Goal: Task Accomplishment & Management: Use online tool/utility

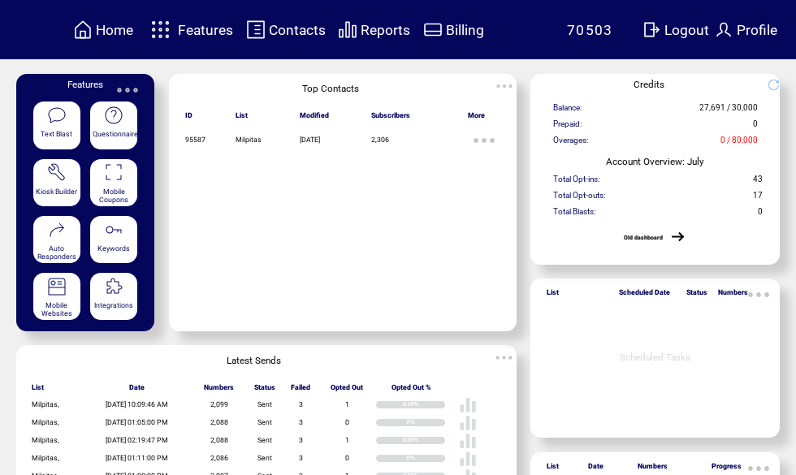
click at [793, 404] on content at bounding box center [398, 308] width 796 height 469
click at [200, 33] on span "Features" at bounding box center [205, 30] width 55 height 16
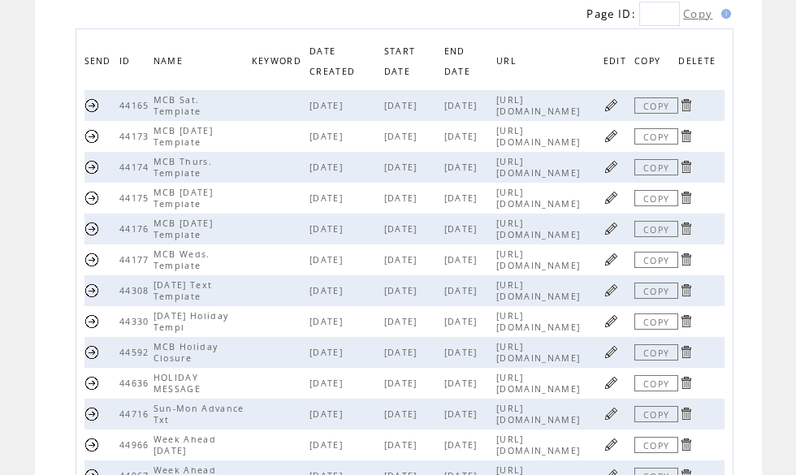
scroll to position [179, 0]
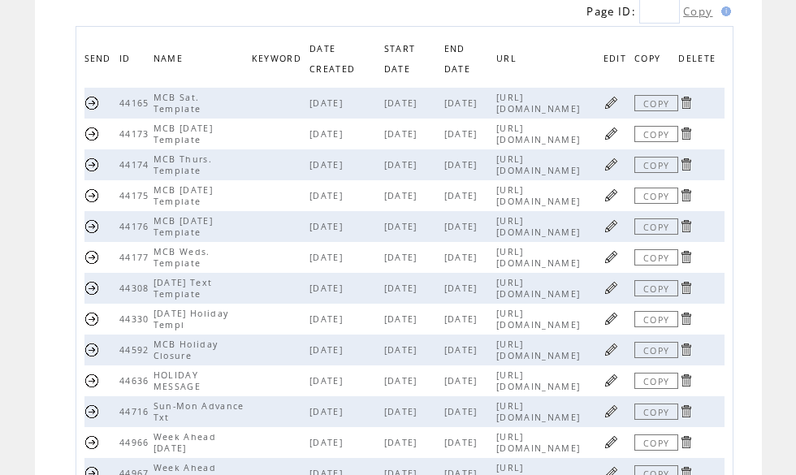
click at [619, 296] on link at bounding box center [610, 287] width 15 height 15
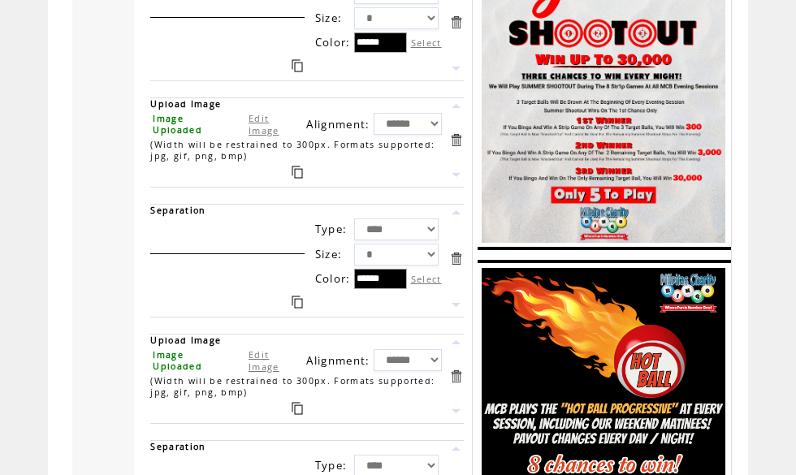
scroll to position [1228, 0]
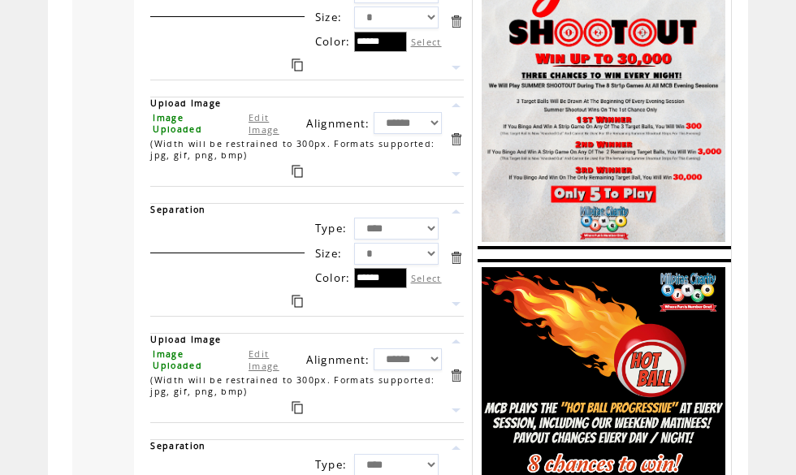
click at [260, 136] on link "Edit Image" at bounding box center [263, 123] width 31 height 24
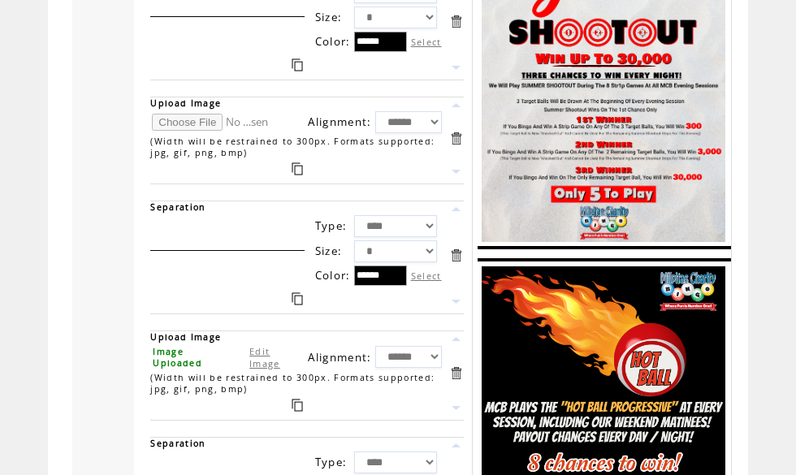
click at [179, 131] on input "file" at bounding box center [213, 122] width 122 height 17
type input "**********"
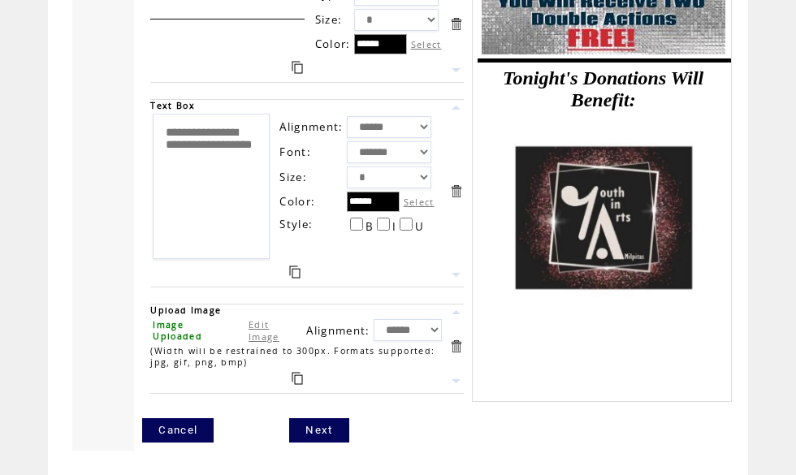
scroll to position [2423, 0]
click at [326, 442] on link "Next" at bounding box center [318, 430] width 59 height 24
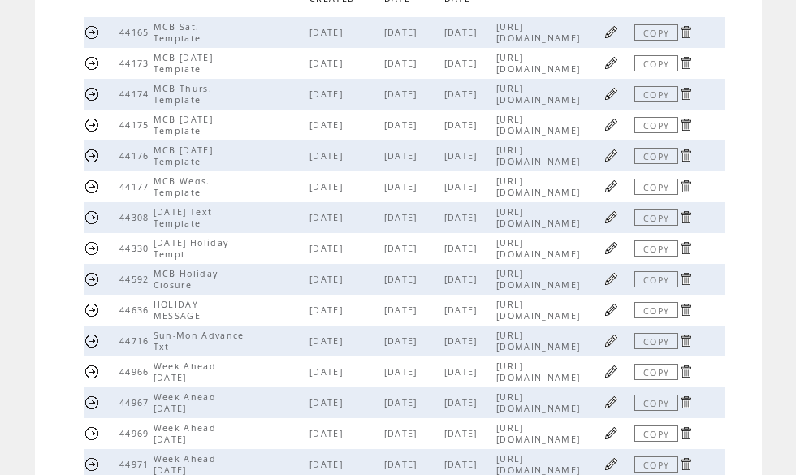
scroll to position [248, 0]
click at [615, 100] on link at bounding box center [610, 94] width 15 height 15
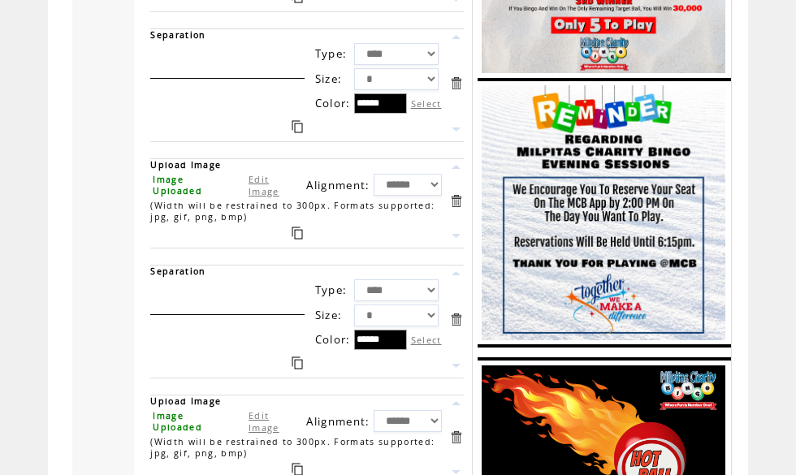
scroll to position [953, 0]
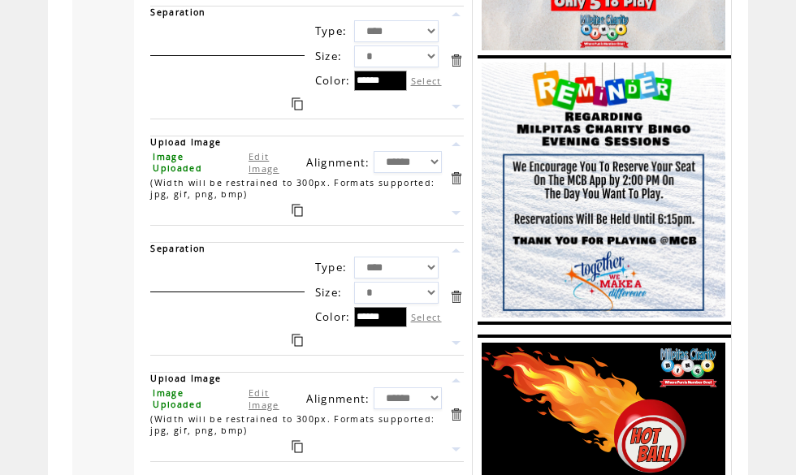
click at [252, 175] on link "Edit Image" at bounding box center [263, 162] width 31 height 24
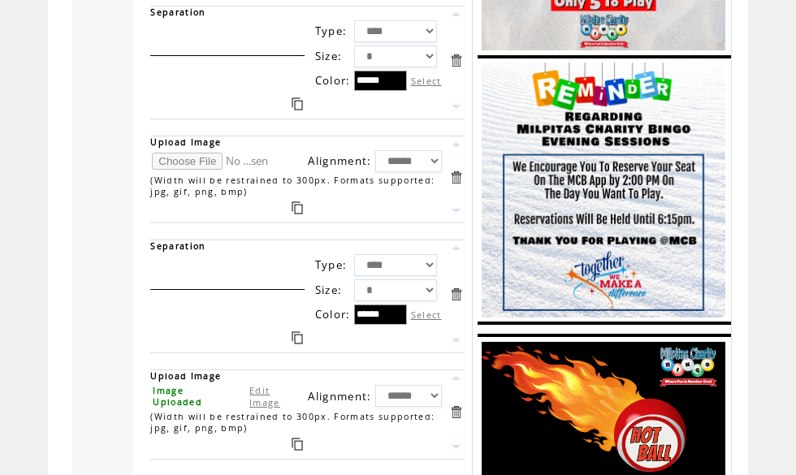
click at [179, 170] on input "file" at bounding box center [213, 161] width 122 height 17
type input "**********"
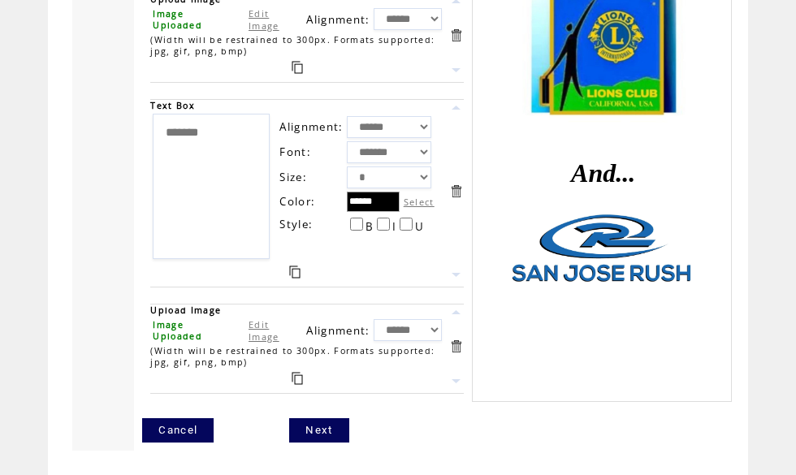
scroll to position [2742, 0]
click at [329, 442] on link "Next" at bounding box center [318, 430] width 59 height 24
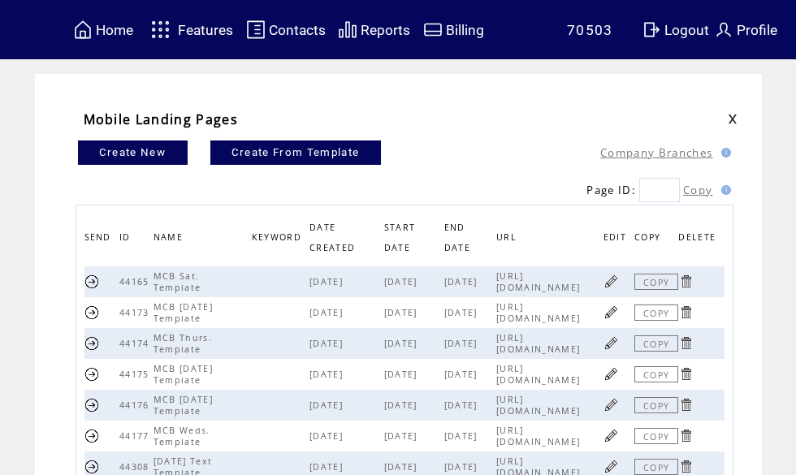
click at [618, 313] on link at bounding box center [610, 311] width 15 height 15
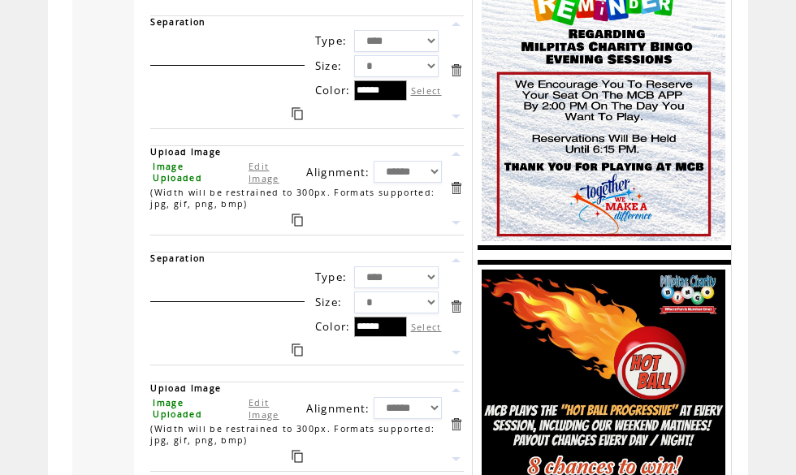
scroll to position [944, 0]
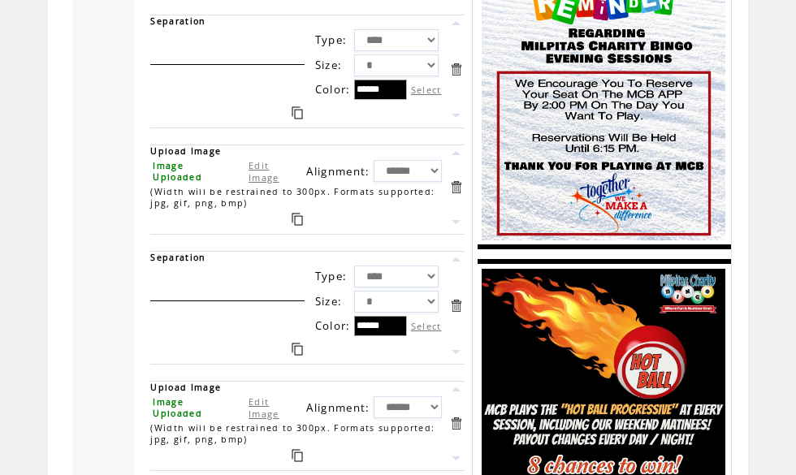
click at [266, 183] on link "Edit Image" at bounding box center [263, 171] width 31 height 24
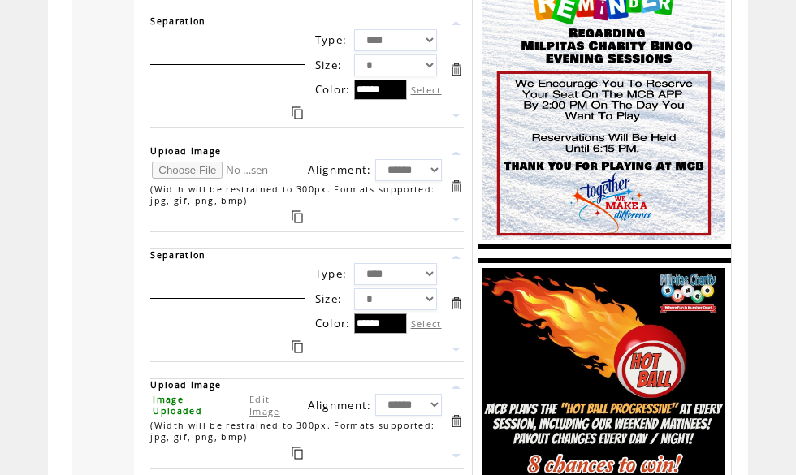
click at [190, 179] on input "file" at bounding box center [213, 170] width 122 height 17
type input "**********"
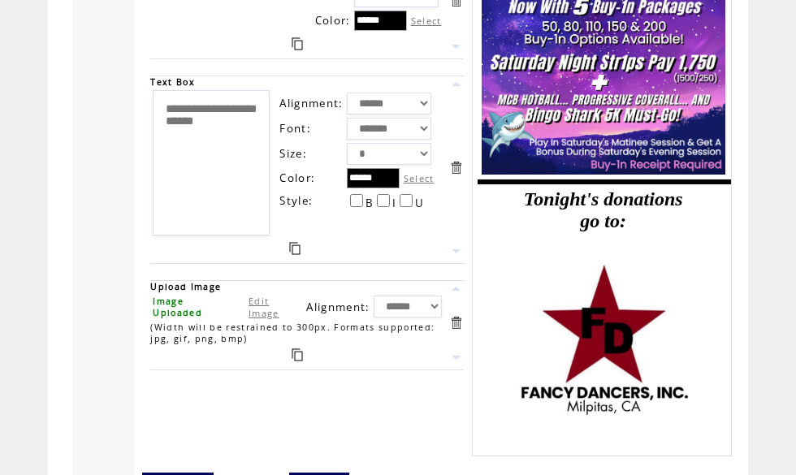
scroll to position [2667, 0]
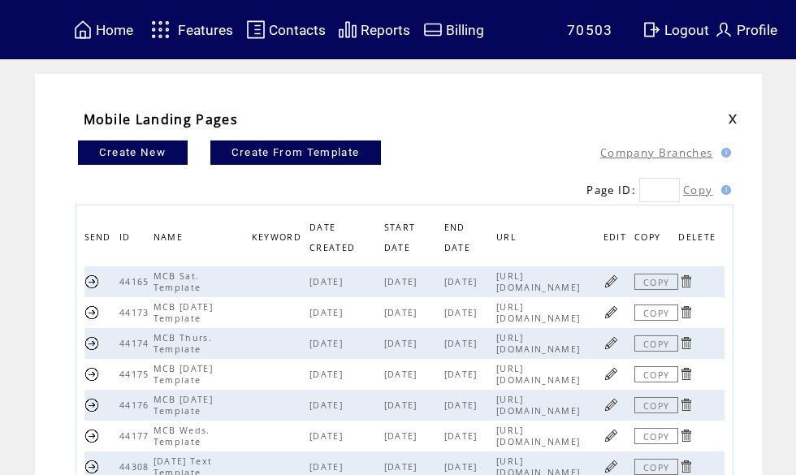
click at [205, 39] on td "Features" at bounding box center [205, 29] width 57 height 28
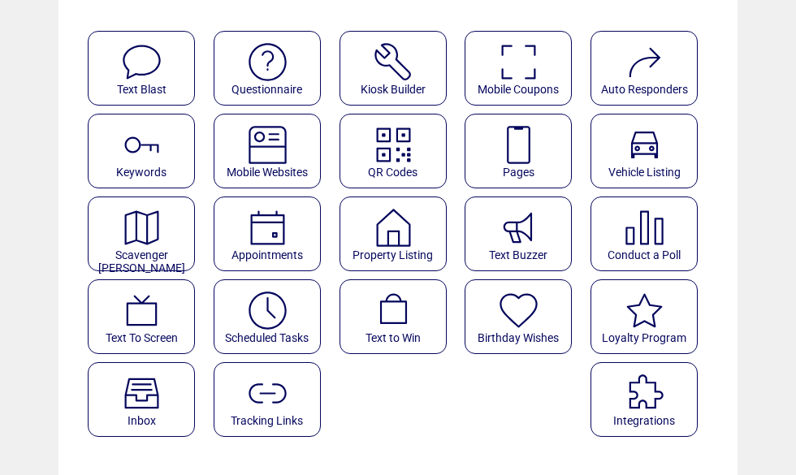
scroll to position [141, 0]
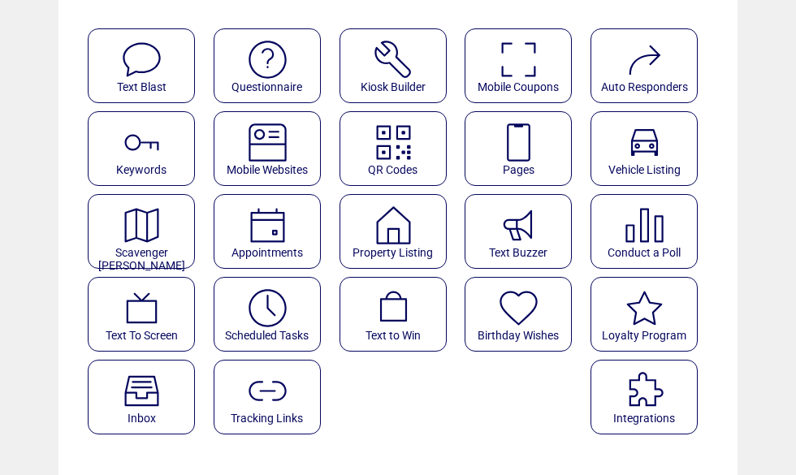
click at [278, 310] on img at bounding box center [267, 308] width 43 height 43
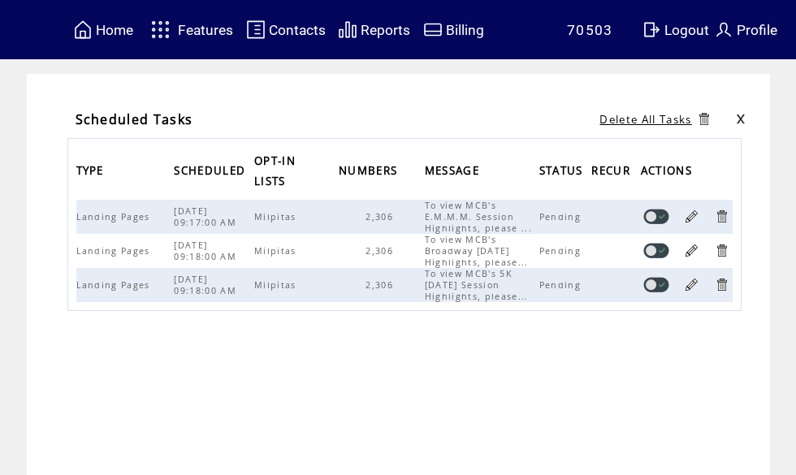
click at [695, 222] on link at bounding box center [691, 216] width 15 height 15
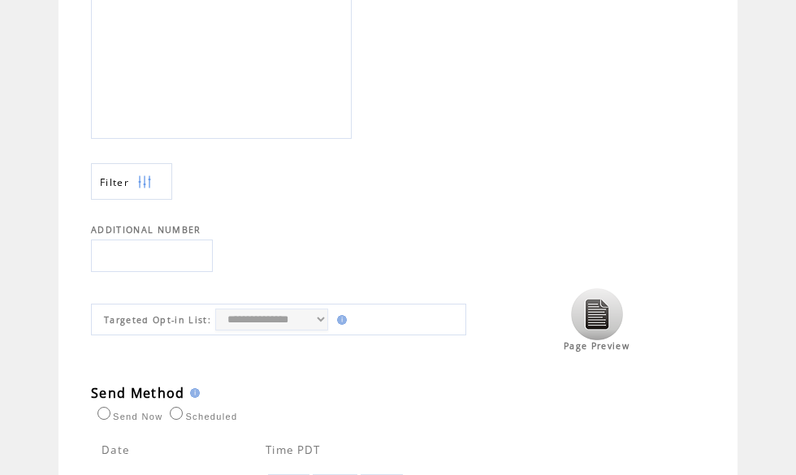
scroll to position [567, 0]
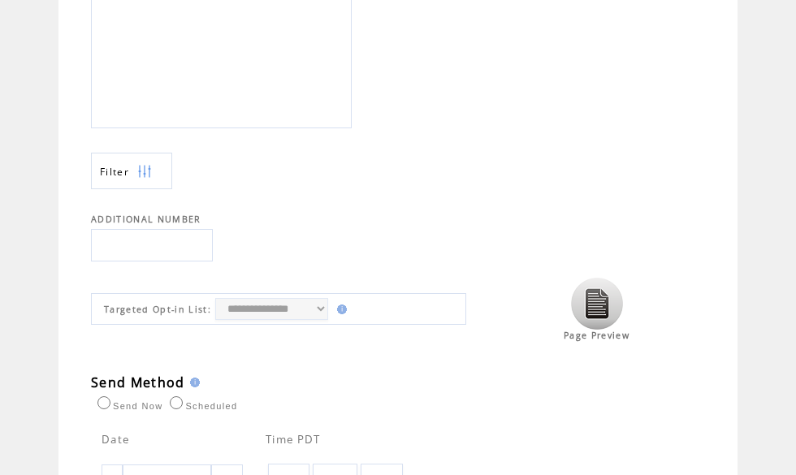
click at [600, 313] on img at bounding box center [597, 304] width 52 height 52
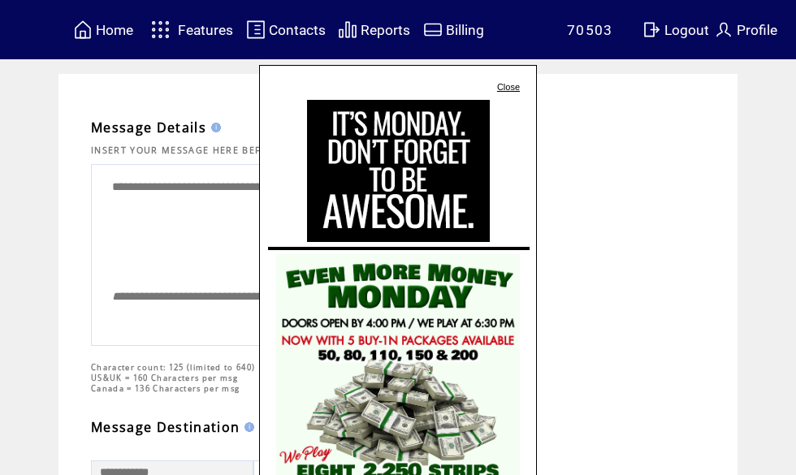
click at [516, 84] on link "Close" at bounding box center [508, 87] width 23 height 10
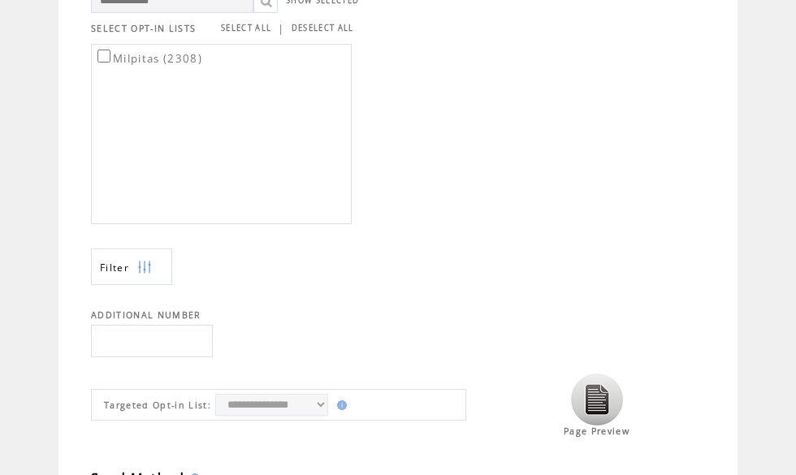
scroll to position [467, 0]
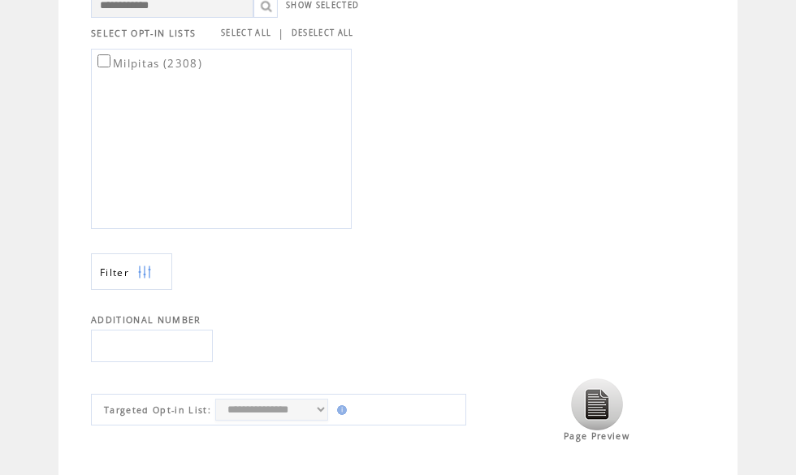
click at [602, 412] on img at bounding box center [597, 404] width 52 height 52
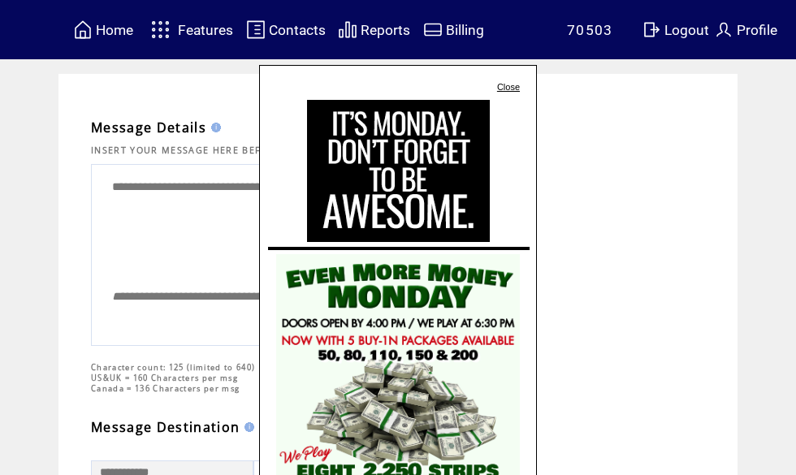
click at [516, 84] on link "Close" at bounding box center [508, 87] width 23 height 10
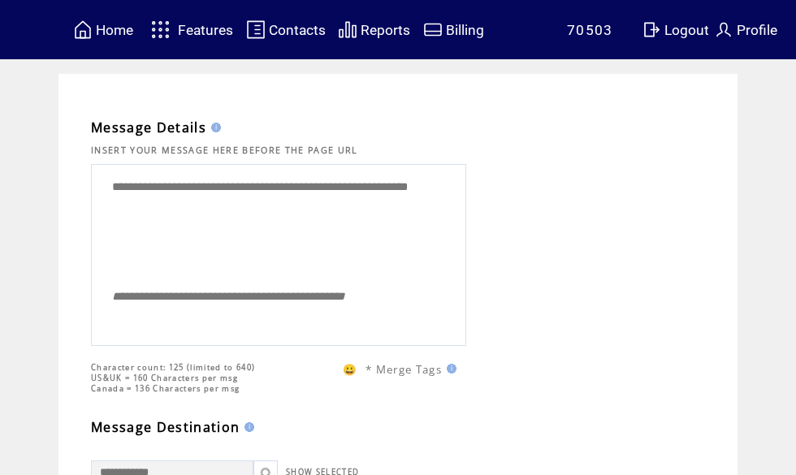
click at [106, 31] on span "Home" at bounding box center [114, 30] width 37 height 16
